Goal: Task Accomplishment & Management: Manage account settings

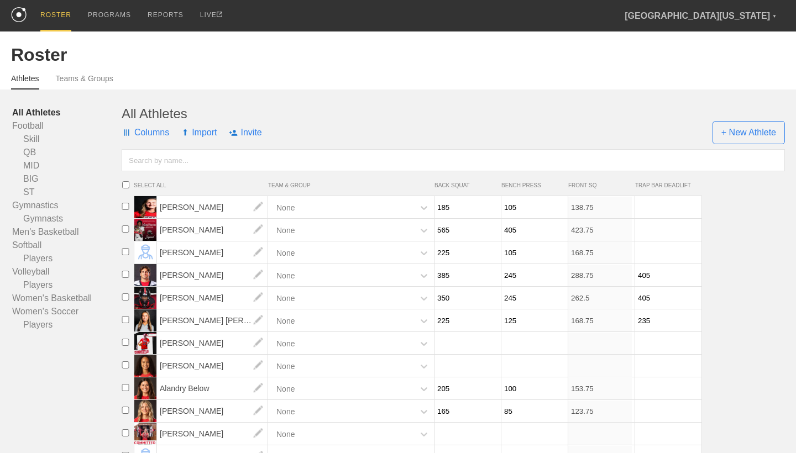
click at [120, 10] on div "PROGRAMS" at bounding box center [109, 15] width 43 height 30
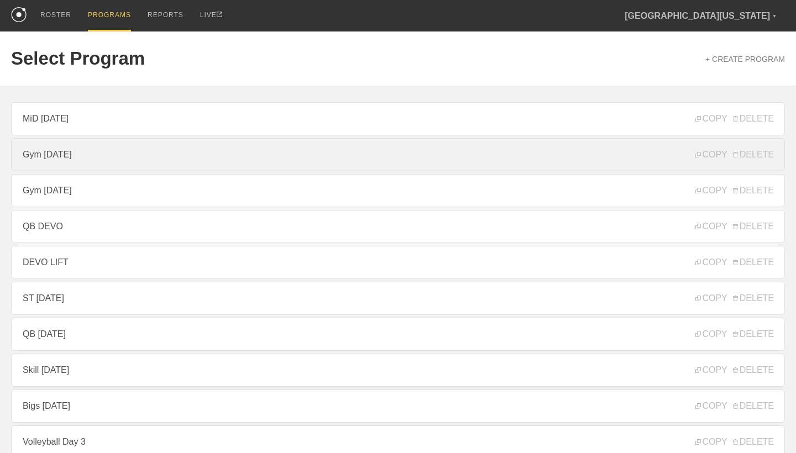
click at [98, 160] on link "Gym [DATE]" at bounding box center [398, 154] width 774 height 33
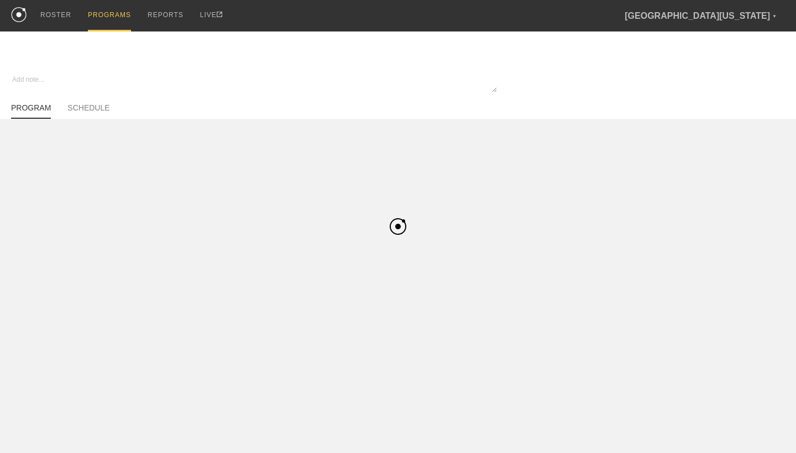
type textarea "x"
type input "Gym [DATE]"
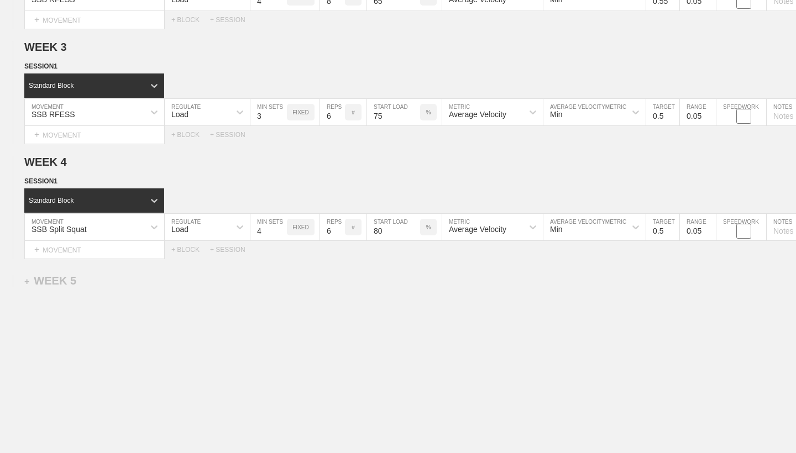
scroll to position [320, 0]
click at [71, 282] on div "+ WEEK 5" at bounding box center [50, 281] width 52 height 13
click at [54, 291] on div "+ SESSION 1" at bounding box center [45, 292] width 43 height 10
click at [65, 316] on div "+ BLOCK" at bounding box center [93, 312] width 139 height 18
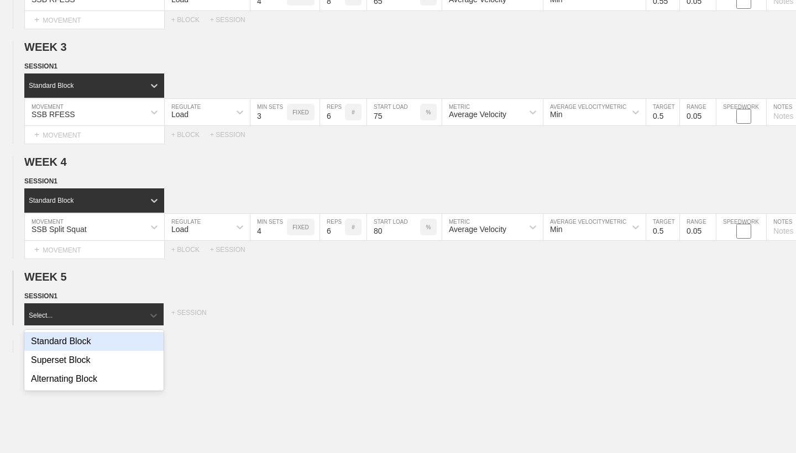
click at [77, 342] on div "Standard Block" at bounding box center [93, 341] width 139 height 19
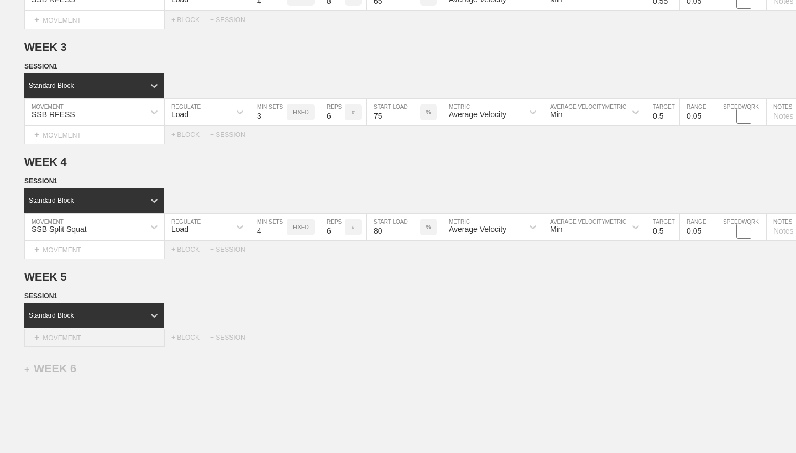
click at [80, 339] on div "+ MOVEMENT" at bounding box center [94, 338] width 140 height 18
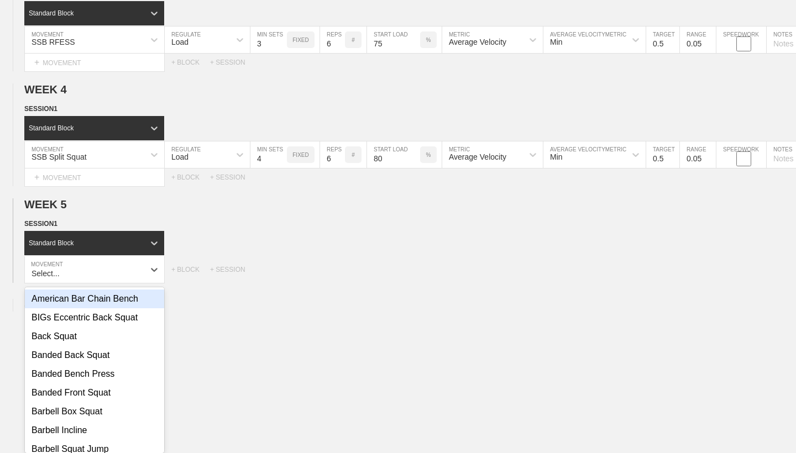
scroll to position [397, 0]
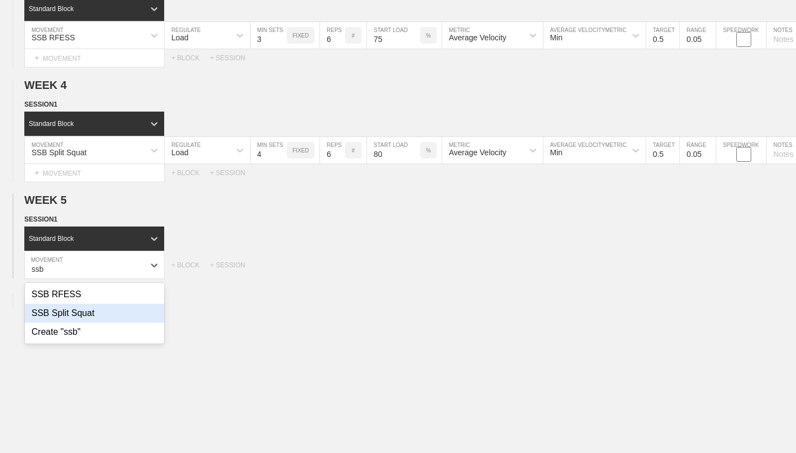
click at [91, 311] on div "SSB Split Squat" at bounding box center [94, 313] width 139 height 19
type input "ssb"
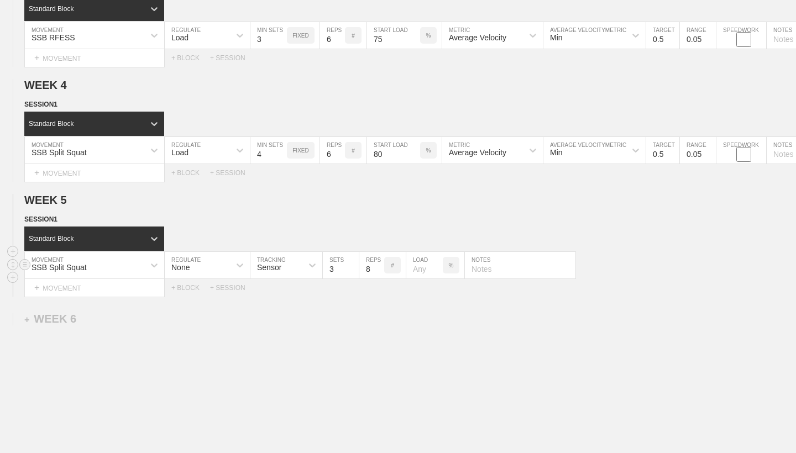
click at [219, 261] on div "None" at bounding box center [197, 265] width 65 height 19
click at [216, 312] on div "Load" at bounding box center [207, 313] width 85 height 19
click at [268, 270] on input "3" at bounding box center [268, 265] width 36 height 27
type input "4"
click at [335, 269] on input "8" at bounding box center [332, 265] width 25 height 27
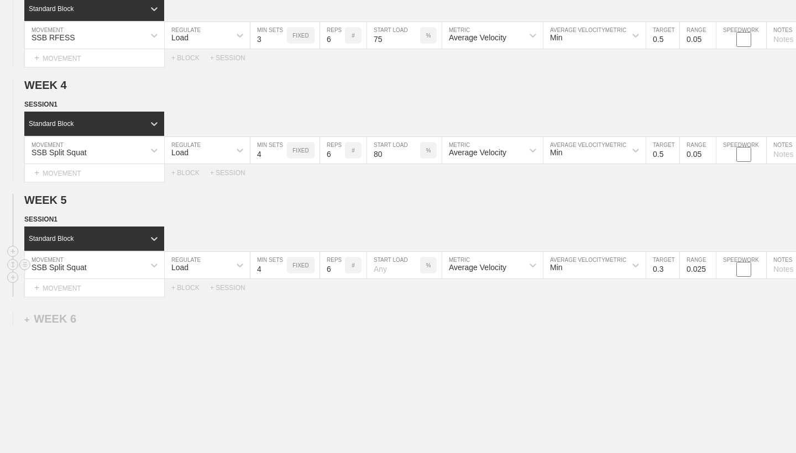
type input "6"
click at [390, 270] on input "number" at bounding box center [393, 265] width 53 height 27
type input "83"
click at [668, 266] on input "0.3" at bounding box center [662, 265] width 33 height 27
type input "0.45"
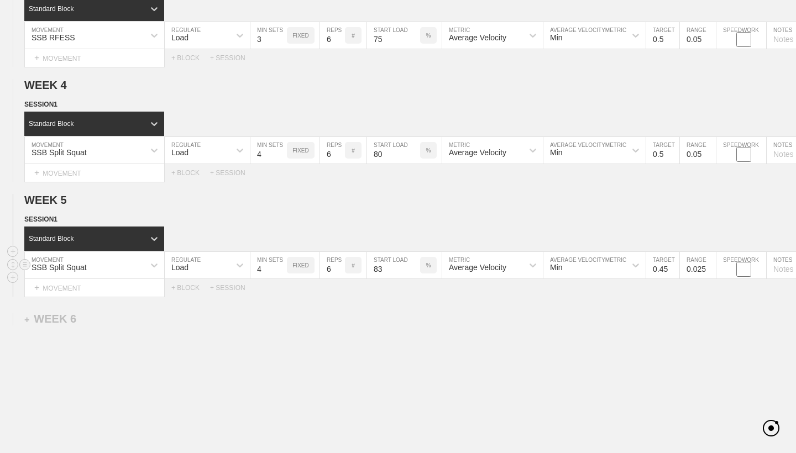
click at [704, 269] on input "0.025" at bounding box center [698, 265] width 36 height 27
type input "0.05"
click at [118, 289] on div "+ MOVEMENT" at bounding box center [94, 288] width 140 height 18
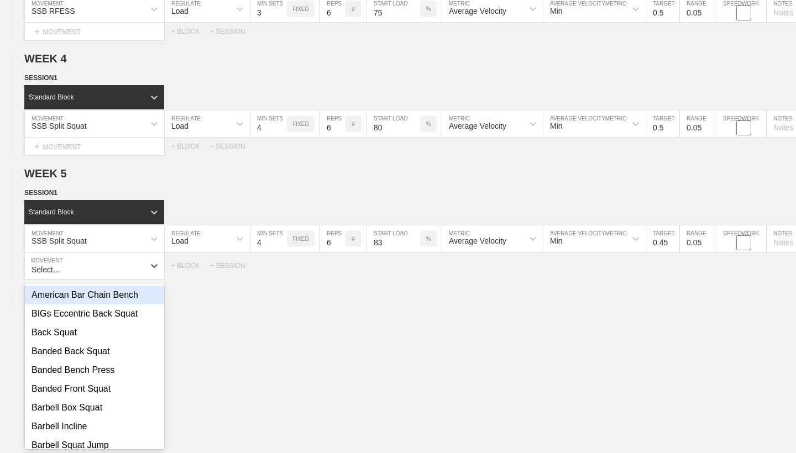
scroll to position [424, 0]
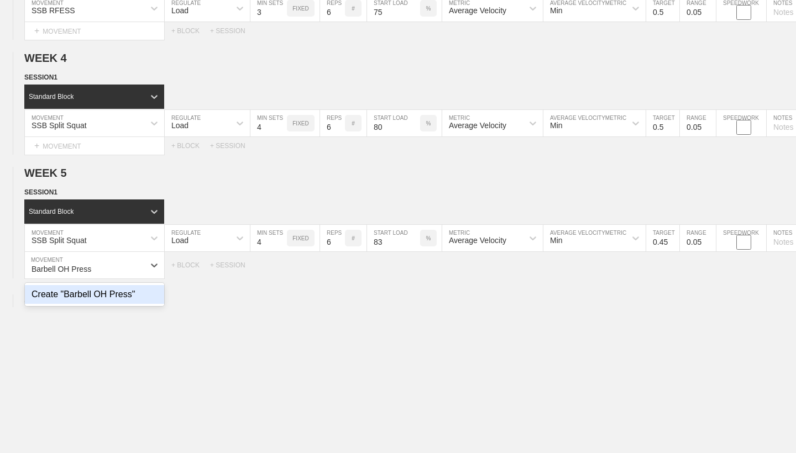
click at [138, 296] on div "Create "Barbell OH Press"" at bounding box center [94, 294] width 139 height 19
type input "Barbell OH Press"
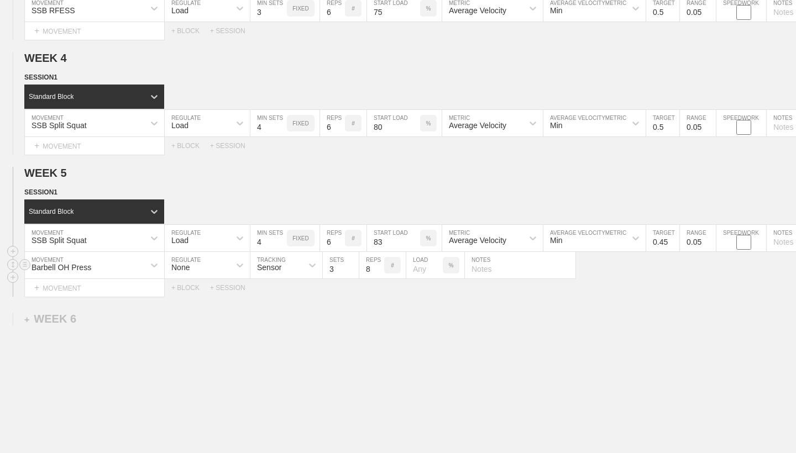
click at [220, 266] on div "None" at bounding box center [197, 265] width 65 height 19
click at [218, 315] on div "Load" at bounding box center [207, 313] width 85 height 19
click at [332, 270] on input "8" at bounding box center [332, 265] width 25 height 27
type input "4"
click at [394, 268] on input "number" at bounding box center [393, 265] width 53 height 27
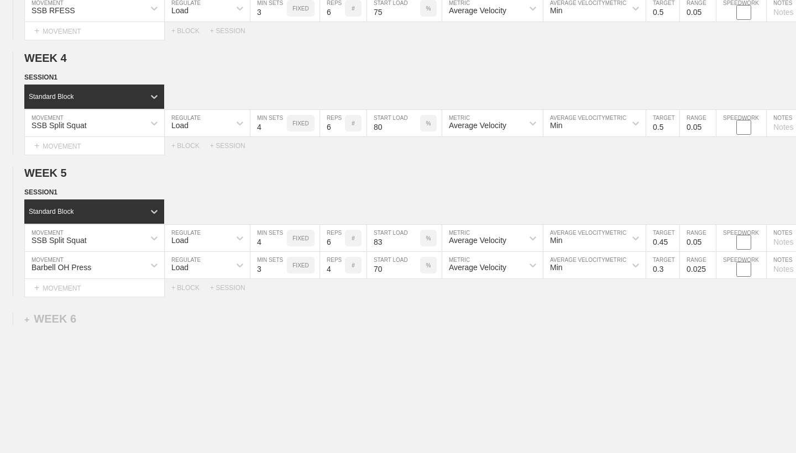
type input "70"
click at [480, 311] on div "WEEK 1 DUPLICATE DELETE SESSION 1 Standard Block DUPLICATE INSERT MOVEMENT AFTE…" at bounding box center [398, 93] width 796 height 796
click at [664, 269] on input "0.3" at bounding box center [662, 265] width 33 height 27
type input "0.5"
click at [397, 274] on input "70" at bounding box center [393, 265] width 53 height 27
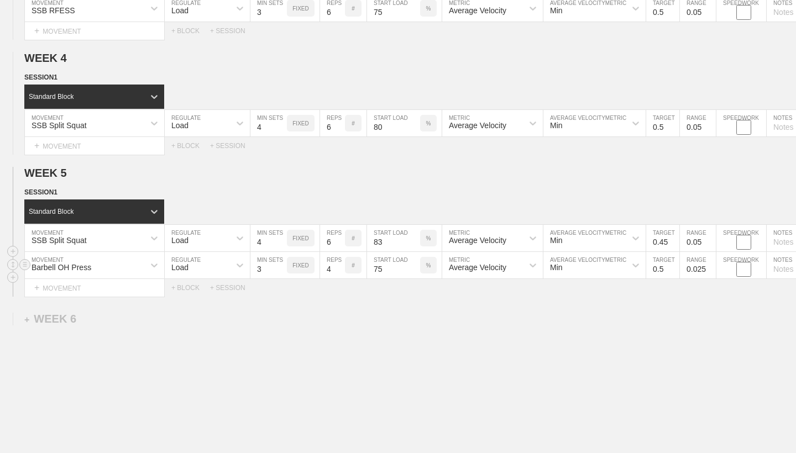
type input "75"
click at [703, 270] on input "0.025" at bounding box center [698, 265] width 36 height 27
type input "0.05"
click at [329, 204] on div "Standard Block" at bounding box center [409, 211] width 771 height 24
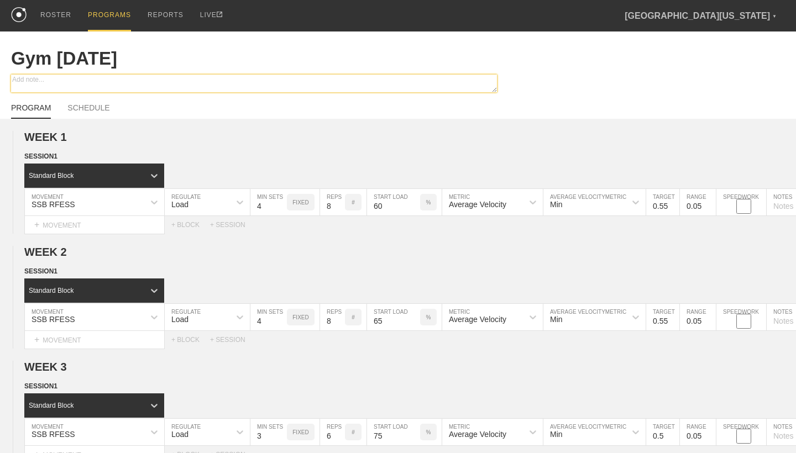
scroll to position [0, 0]
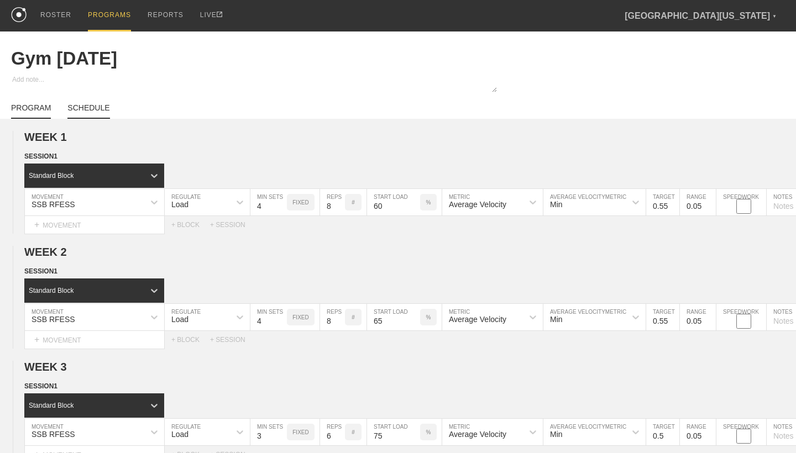
click at [98, 108] on link "SCHEDULE" at bounding box center [88, 110] width 42 height 15
type textarea "x"
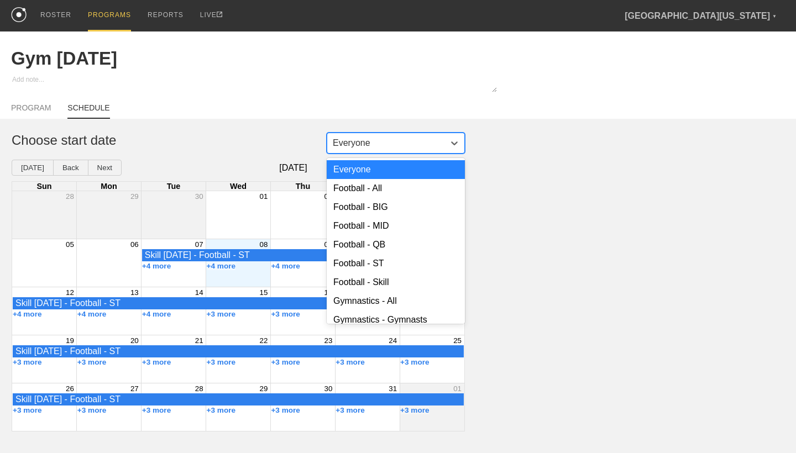
click at [361, 148] on div "Everyone" at bounding box center [352, 143] width 38 height 10
click at [390, 314] on div "Gymnastics - Gymnasts" at bounding box center [396, 320] width 138 height 19
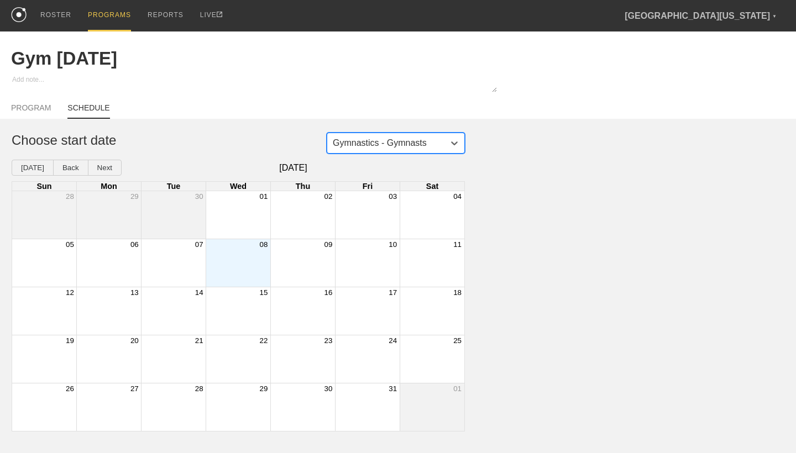
click at [244, 254] on div "Month View" at bounding box center [238, 263] width 65 height 48
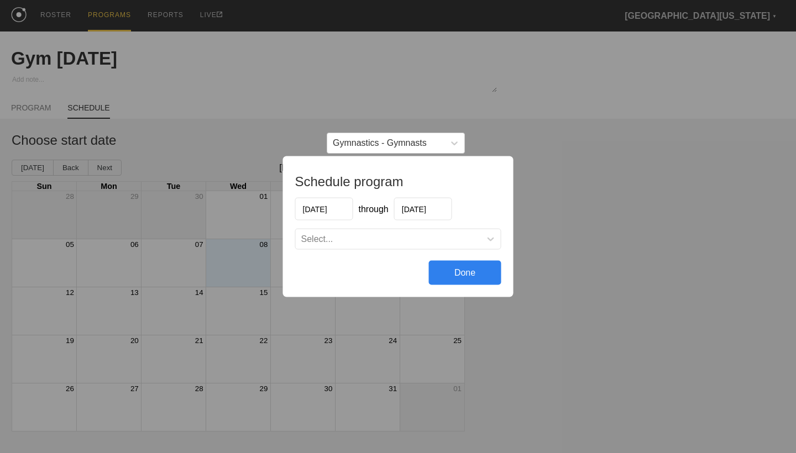
click at [354, 238] on div "Select..." at bounding box center [388, 239] width 185 height 11
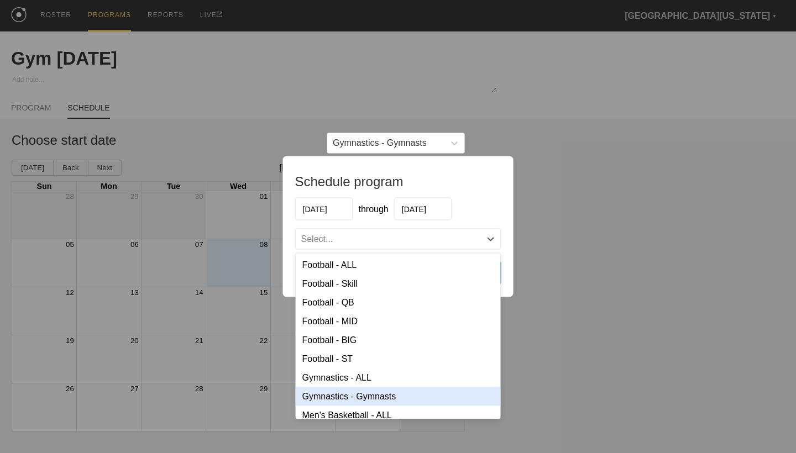
click at [379, 395] on div "Gymnastics - Gymnasts" at bounding box center [398, 396] width 205 height 19
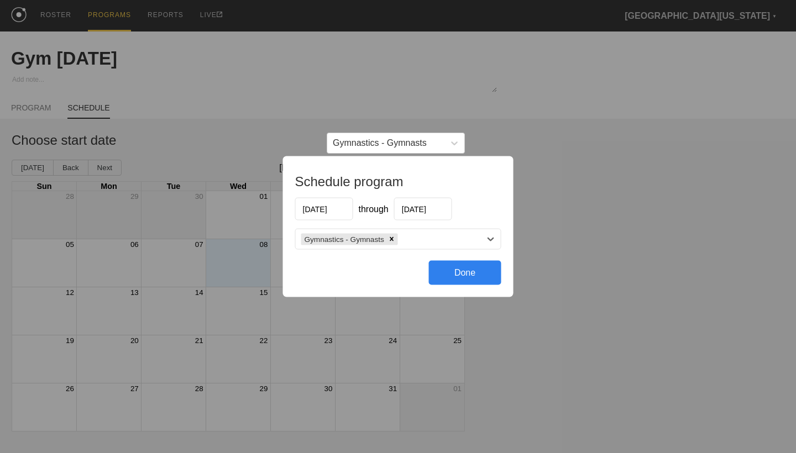
click at [448, 277] on div "Done" at bounding box center [465, 273] width 72 height 24
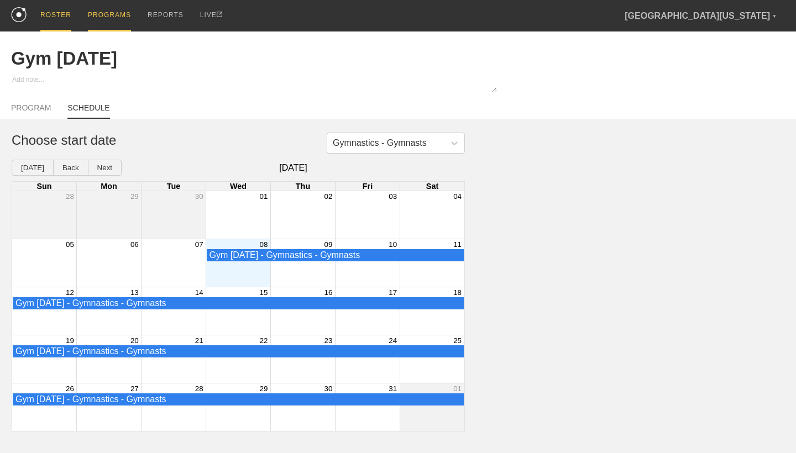
click at [64, 20] on div "ROSTER" at bounding box center [55, 15] width 31 height 31
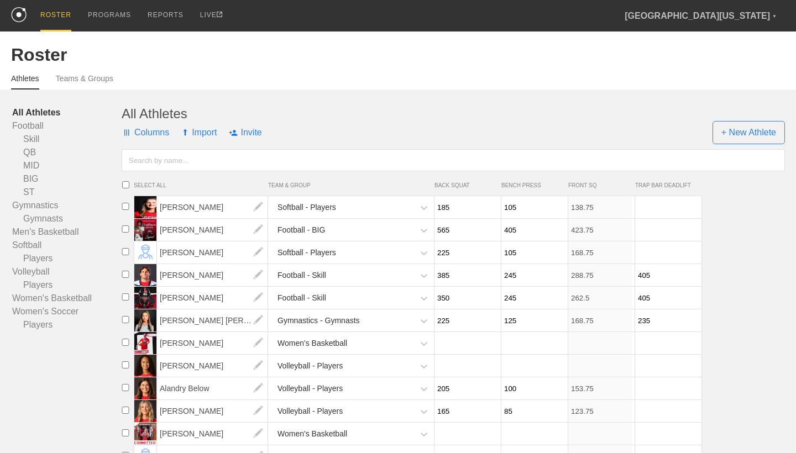
click at [155, 131] on span "Columns" at bounding box center [146, 132] width 48 height 33
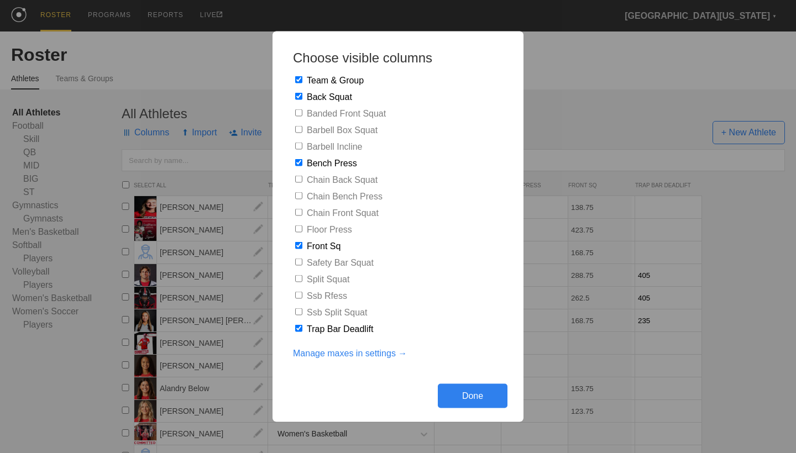
click at [338, 349] on link "Manage maxes in settings →" at bounding box center [350, 354] width 114 height 10
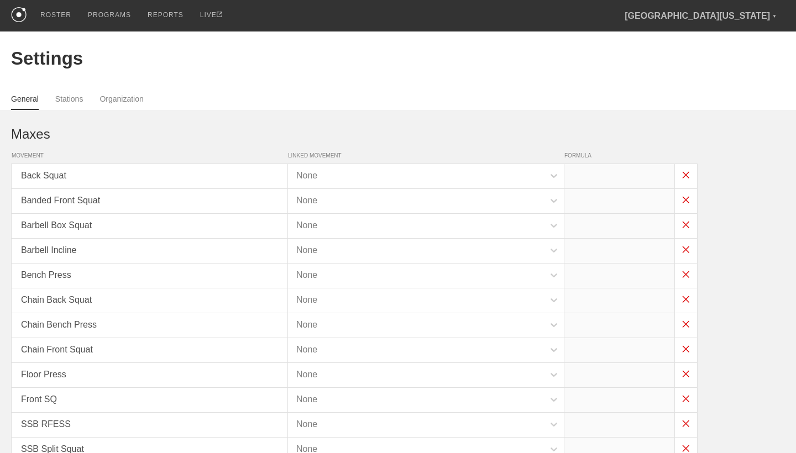
type input "x*.75"
type input "x*.9"
type input "x*.75"
type input "x*.9"
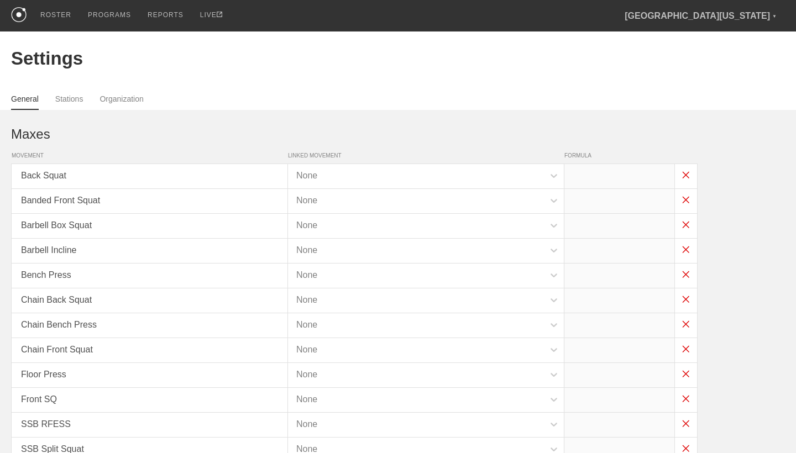
type input "x*.75"
type input "x*.9"
type input "x*.75"
type input "x*.5"
type input "x*.6"
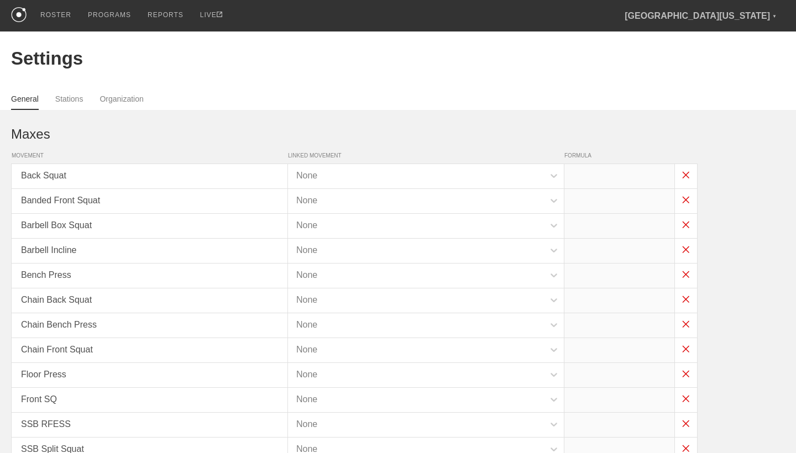
type input "x*.85"
type input "x*.45"
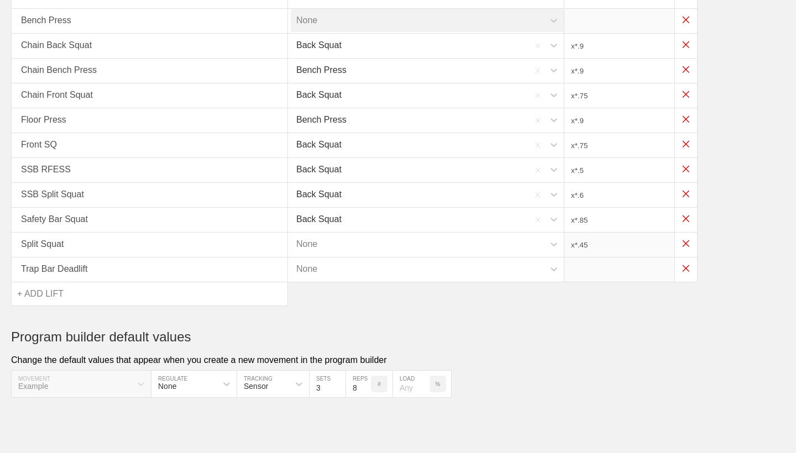
scroll to position [255, 0]
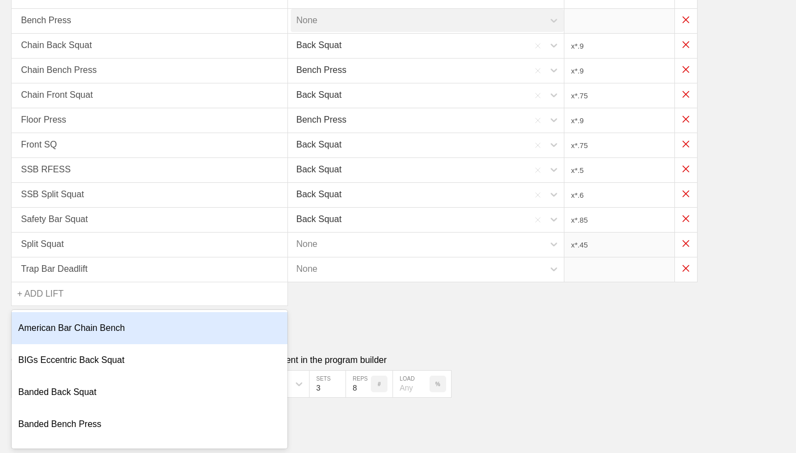
click at [150, 299] on div "+ ADD LIFT" at bounding box center [150, 293] width 276 height 23
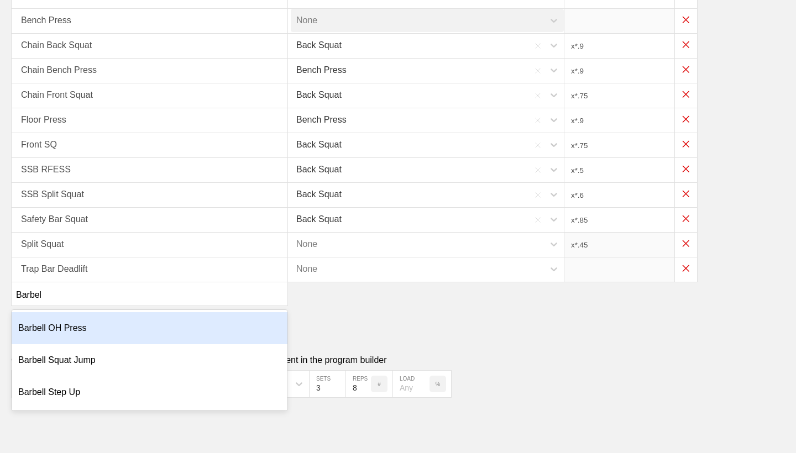
type input "Barbell"
click at [140, 330] on div "Barbell OH Press" at bounding box center [150, 328] width 276 height 32
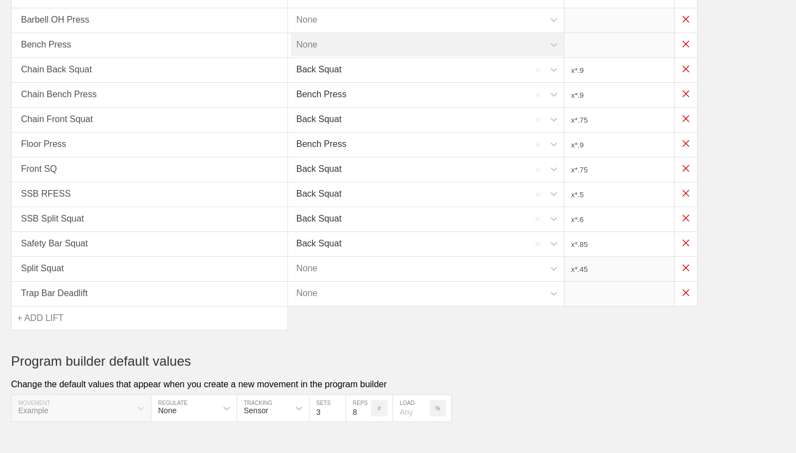
scroll to position [135, 0]
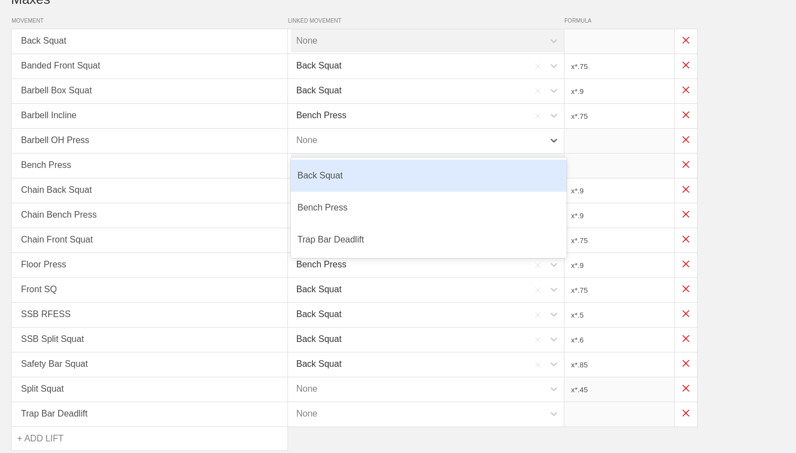
click at [344, 139] on div "None" at bounding box center [417, 140] width 253 height 23
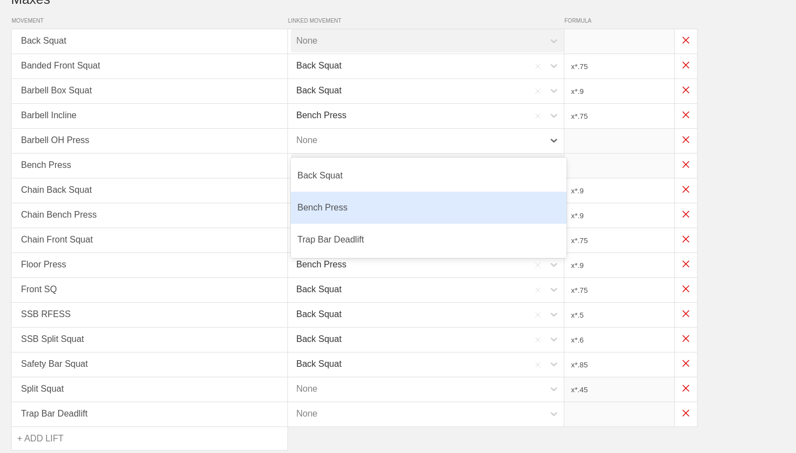
click at [350, 213] on div "Bench Press" at bounding box center [429, 208] width 276 height 32
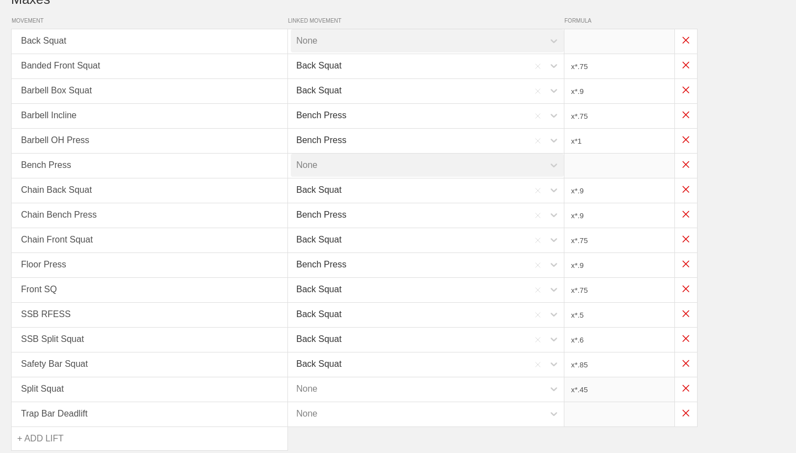
click at [595, 145] on input "x*1" at bounding box center [619, 141] width 110 height 24
type input "x*.55"
click at [788, 129] on div "Settings General Stations Organization Maxes MOVEMENT LINKED MOVEMENT FORMULA B…" at bounding box center [398, 220] width 796 height 646
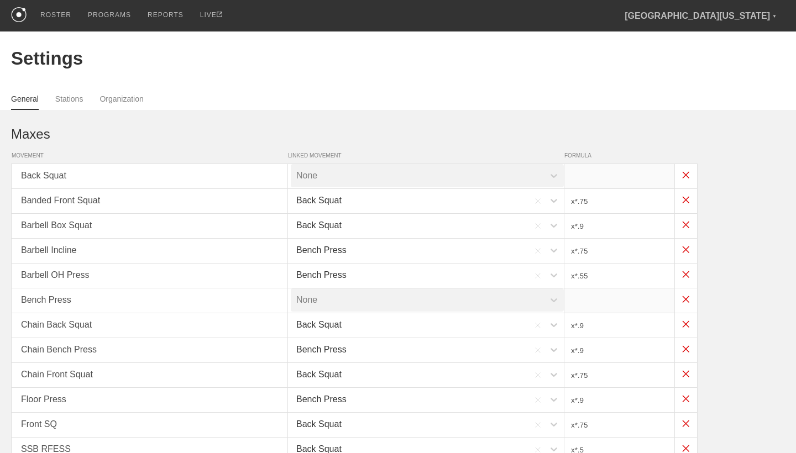
scroll to position [0, 0]
click at [114, 17] on div "PROGRAMS" at bounding box center [109, 15] width 43 height 31
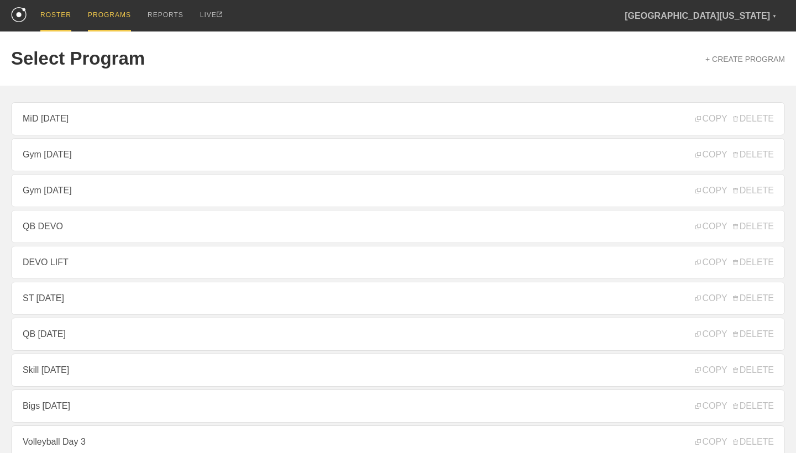
click at [66, 14] on div "ROSTER" at bounding box center [55, 15] width 31 height 31
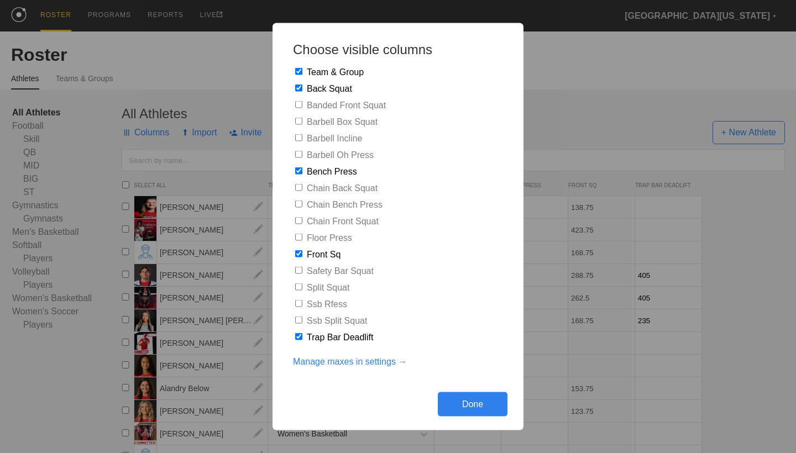
click at [475, 397] on div "Done" at bounding box center [473, 404] width 70 height 24
